Goal: Task Accomplishment & Management: Use online tool/utility

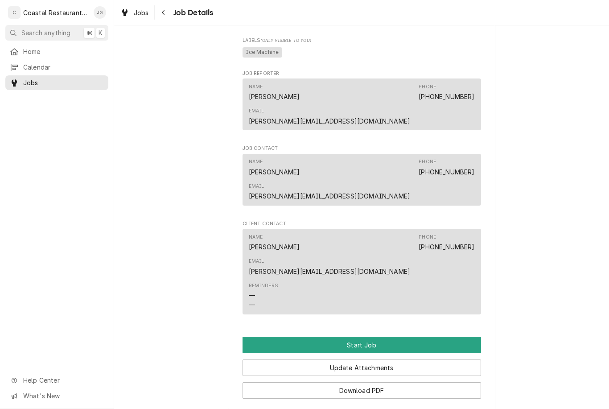
scroll to position [455, 0]
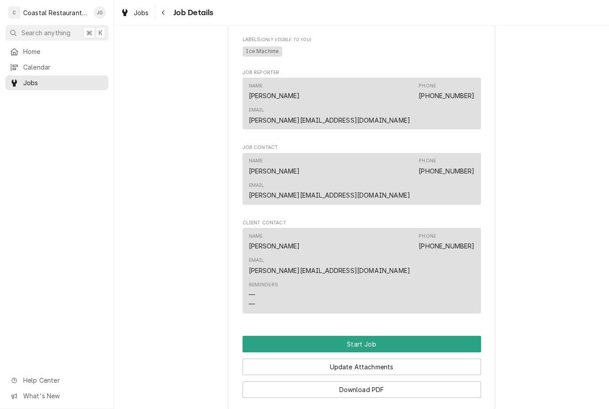
click at [371, 335] on button "Start Job" at bounding box center [361, 343] width 238 height 16
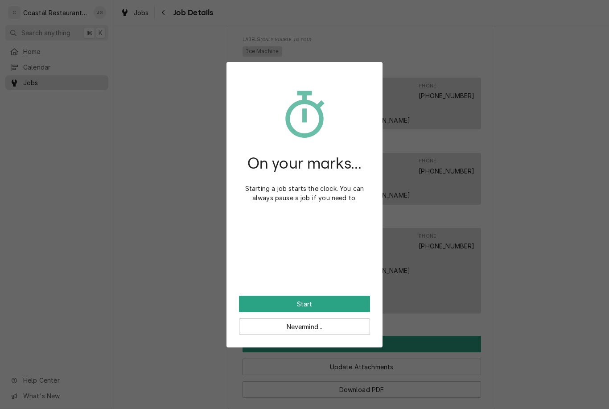
click at [316, 300] on button "Start" at bounding box center [304, 303] width 131 height 16
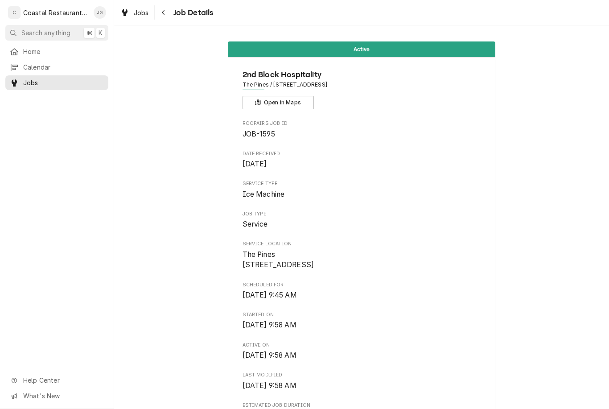
click at [51, 50] on span "Home" at bounding box center [63, 51] width 81 height 9
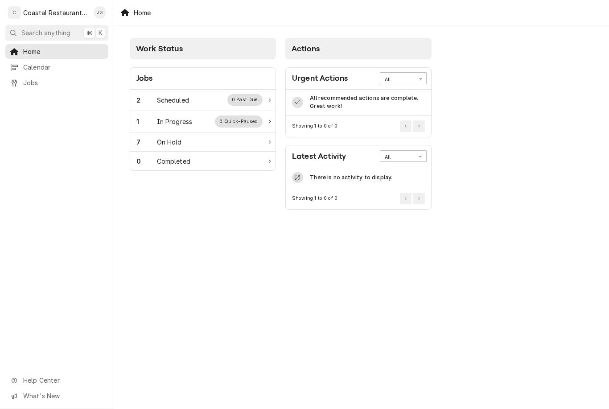
click at [188, 106] on div "2 Scheduled 0 Past Due" at bounding box center [202, 100] width 145 height 21
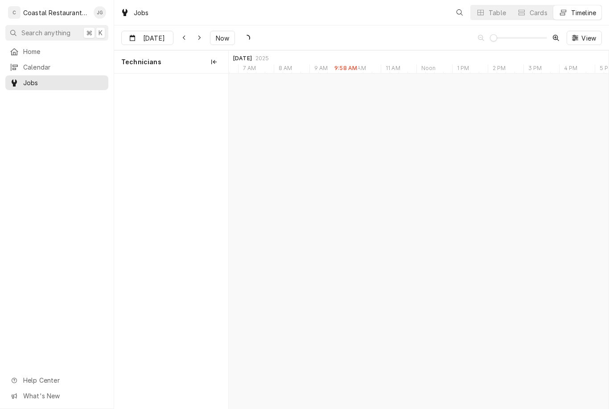
scroll to position [0, 7520]
click at [379, 104] on div "2nd Block Hospitality | Rehoboth Beach, 19971" at bounding box center [371, 104] width 57 height 8
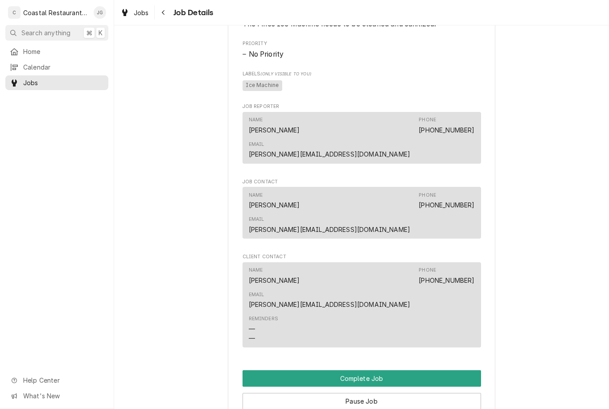
scroll to position [451, 0]
